Goal: Browse casually

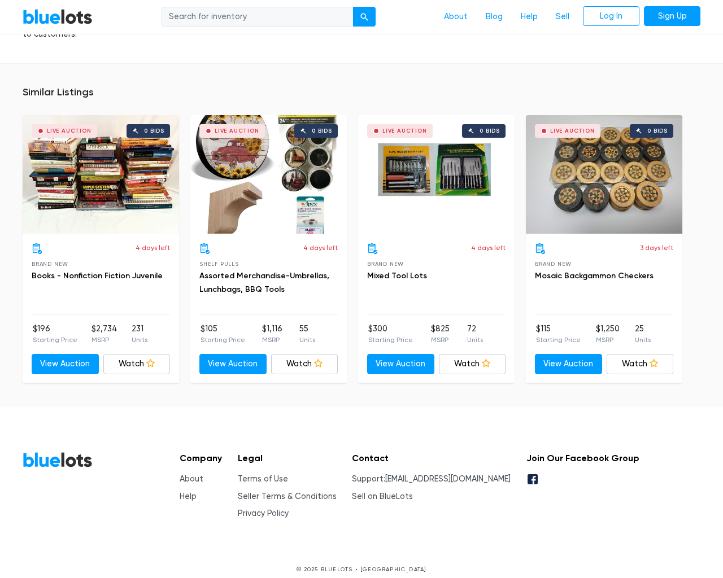
scroll to position [4860, 0]
type input "the"
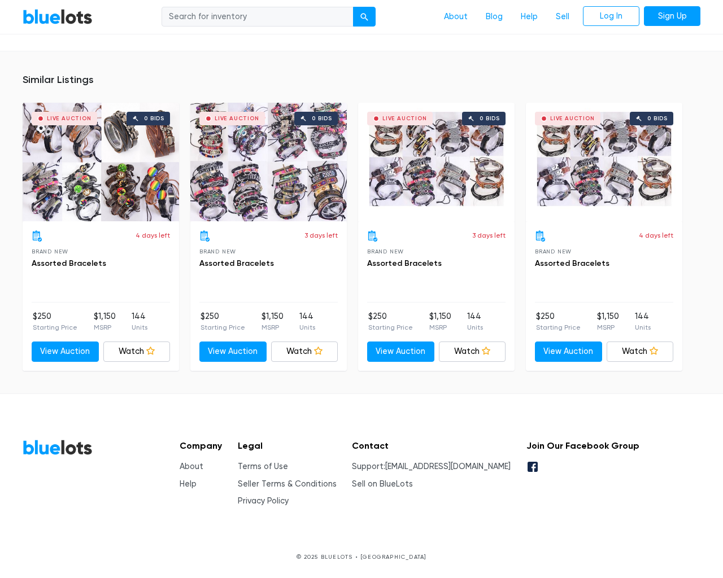
scroll to position [740, 0]
type input "the"
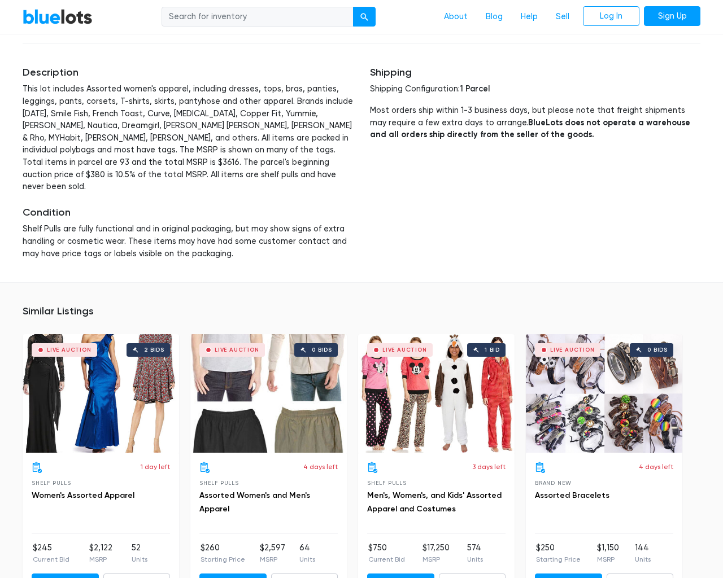
scroll to position [2845, 0]
type input "the"
